Goal: Feedback & Contribution: Submit feedback/report problem

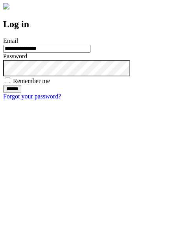
type input "**********"
click at [21, 93] on input "******" at bounding box center [12, 89] width 18 height 8
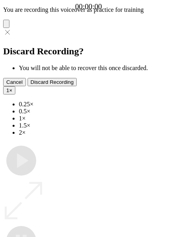
type input "**********"
